Goal: Obtain resource: Download file/media

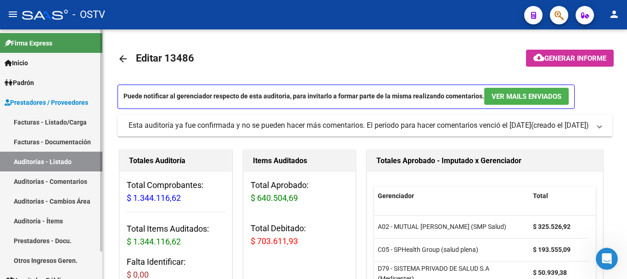
click at [47, 162] on link "Auditorías - Listado" at bounding box center [51, 161] width 102 height 20
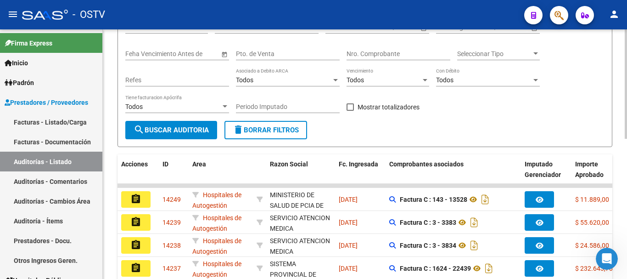
scroll to position [169, 0]
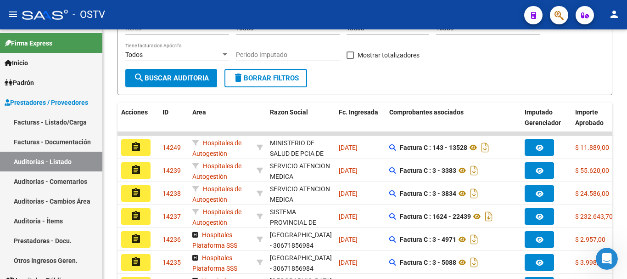
click at [142, 146] on button "assignment" at bounding box center [135, 147] width 29 height 17
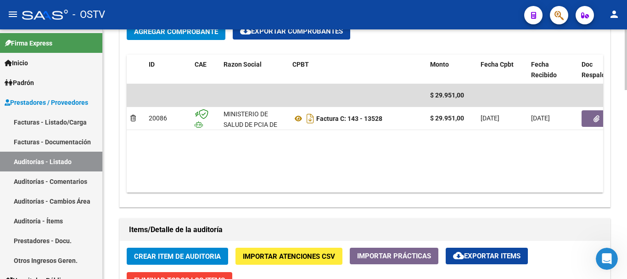
scroll to position [459, 0]
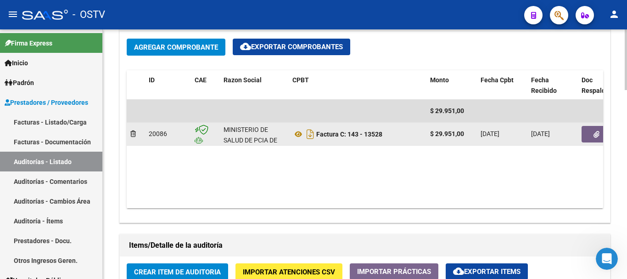
click at [594, 137] on icon "button" at bounding box center [596, 134] width 6 height 7
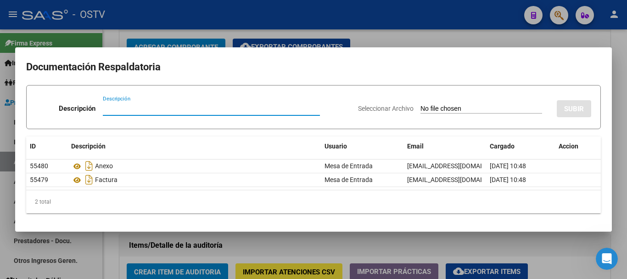
click at [381, 37] on div at bounding box center [313, 139] width 627 height 279
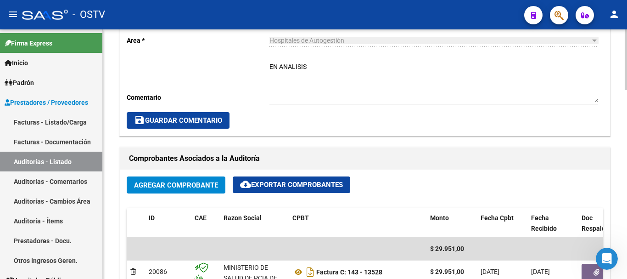
scroll to position [505, 0]
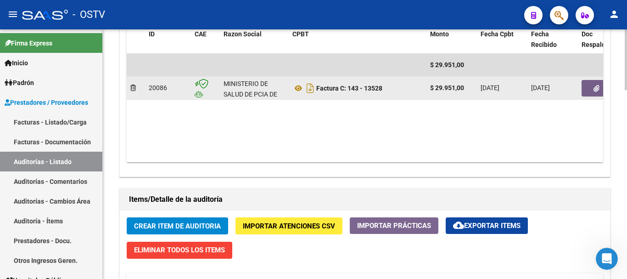
click at [596, 85] on icon "button" at bounding box center [596, 88] width 6 height 7
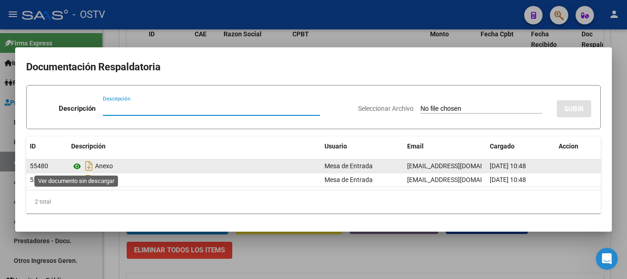
click at [77, 166] on icon at bounding box center [77, 166] width 12 height 11
